Goal: Find specific page/section: Find specific page/section

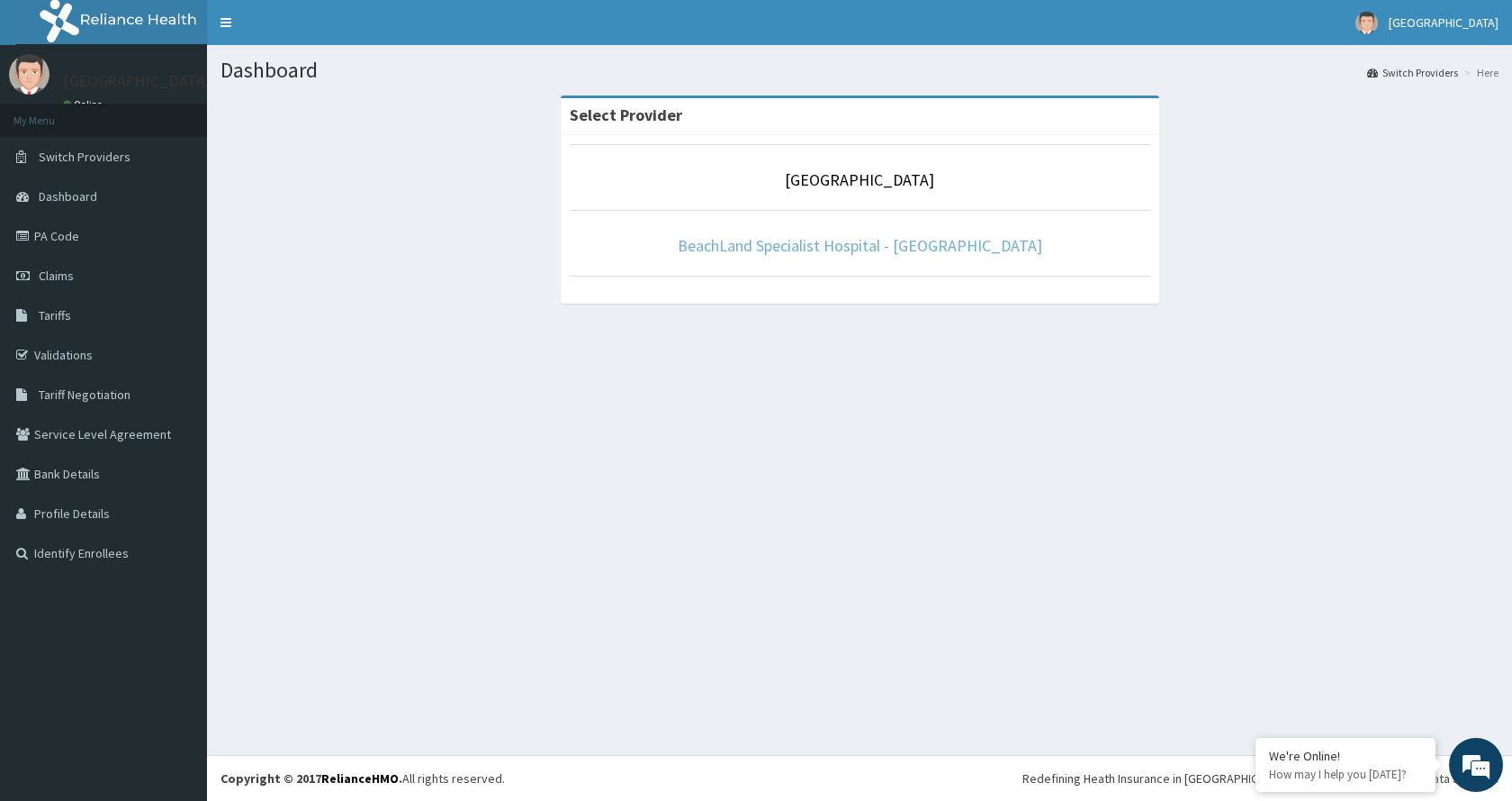
click at [870, 250] on link "BeachLand Specialist Hospital - [GEOGRAPHIC_DATA]" at bounding box center [860, 246] width 365 height 21
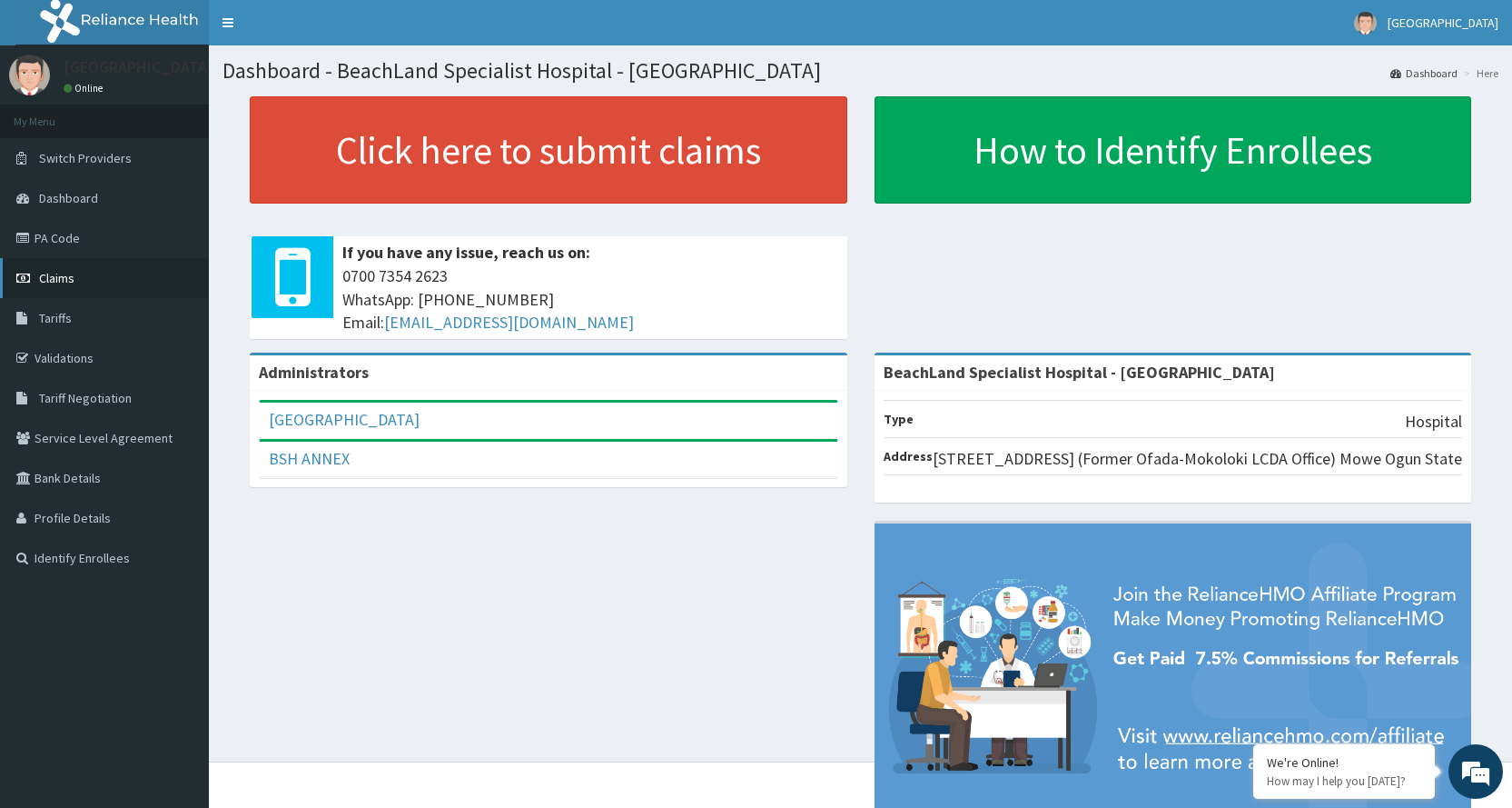
click at [92, 282] on link "Claims" at bounding box center [104, 278] width 209 height 40
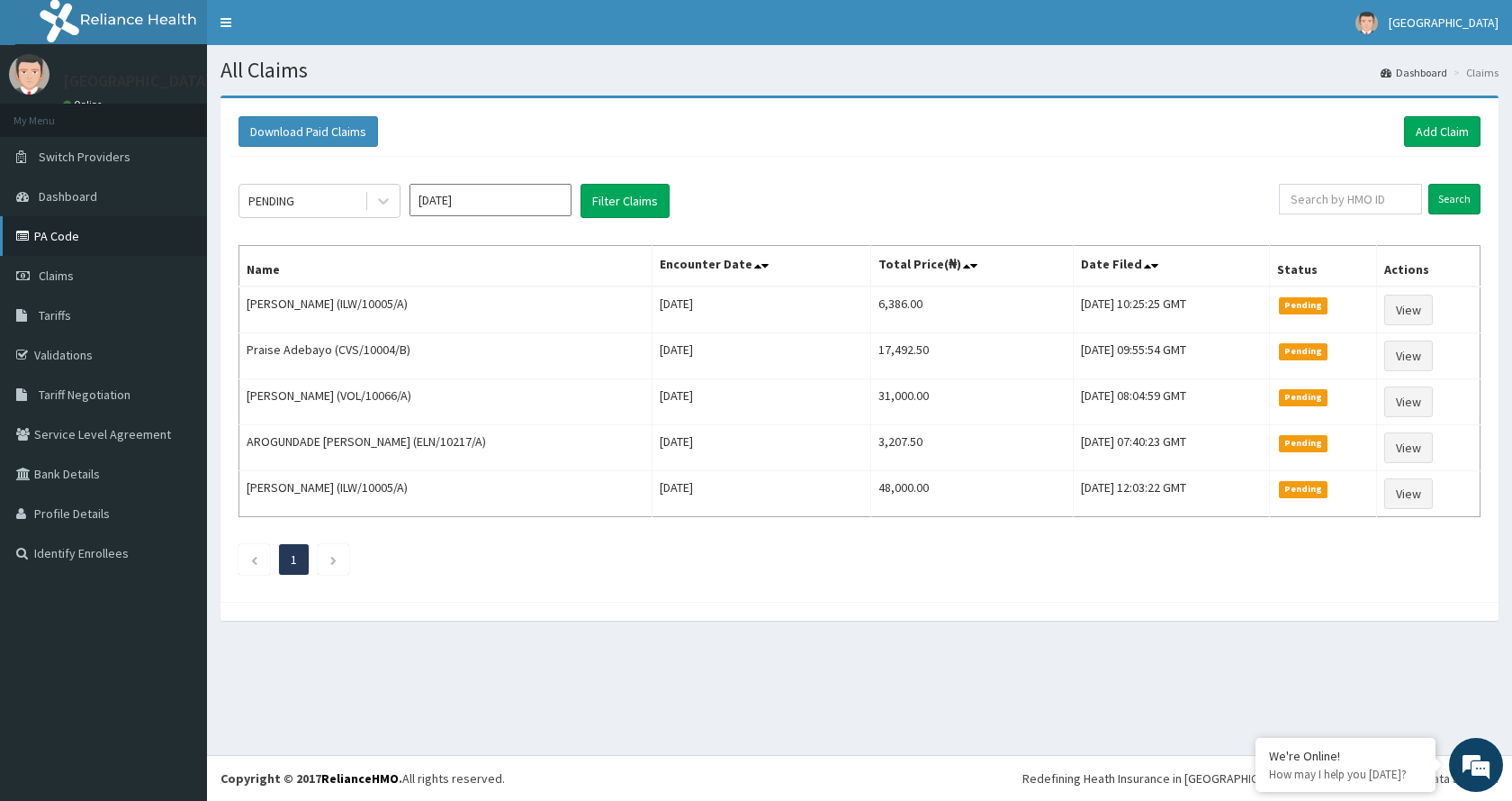
click at [77, 234] on link "PA Code" at bounding box center [103, 235] width 207 height 39
